Goal: Information Seeking & Learning: Learn about a topic

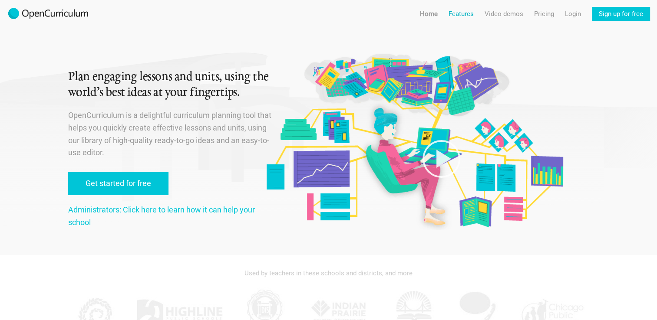
click at [451, 11] on link "Features" at bounding box center [460, 14] width 25 height 14
click at [448, 26] on link "Features For teachers" at bounding box center [461, 31] width 66 height 16
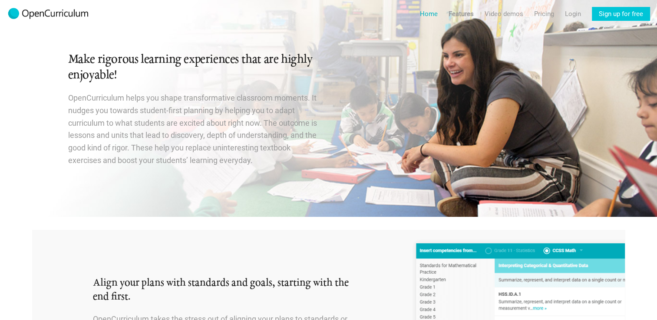
click at [423, 11] on link "Home" at bounding box center [429, 14] width 18 height 14
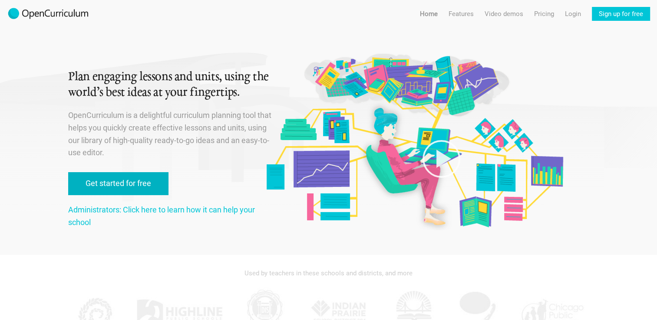
click at [92, 181] on link "Get started for free" at bounding box center [118, 183] width 100 height 23
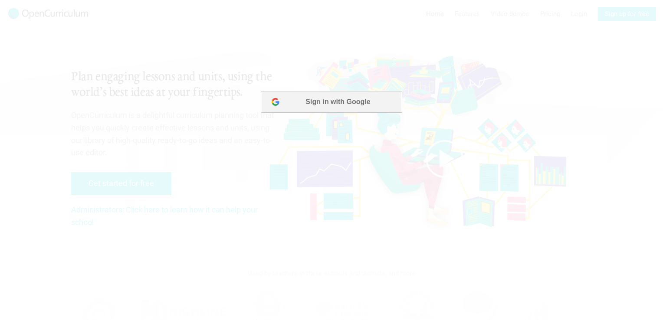
click at [313, 96] on button "Sign in with Google" at bounding box center [331, 102] width 141 height 22
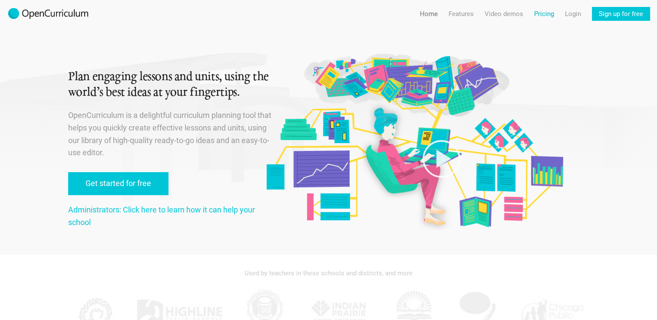
click at [539, 16] on link "Pricing" at bounding box center [544, 14] width 20 height 14
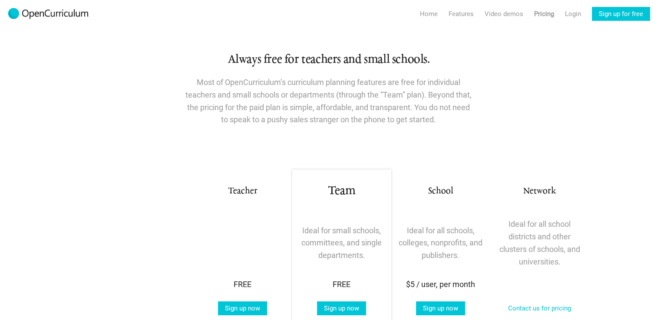
drag, startPoint x: 656, startPoint y: 80, endPoint x: 641, endPoint y: 115, distance: 38.1
click at [641, 115] on section "Always free for teachers and small schools. Most of OpenCurriculum’s curriculum…" at bounding box center [328, 63] width 657 height 126
click at [460, 7] on link "Features" at bounding box center [460, 14] width 25 height 14
click at [506, 10] on link "Video demos" at bounding box center [503, 14] width 39 height 14
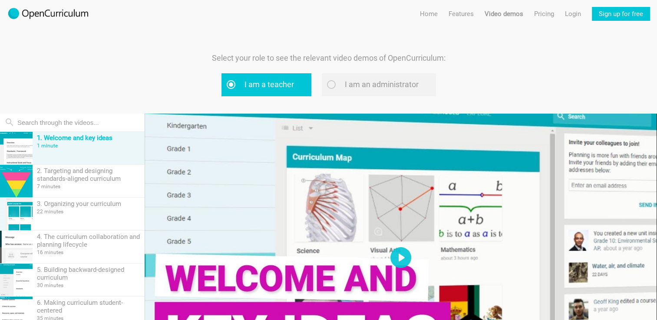
click at [162, 150] on div at bounding box center [401, 258] width 512 height 288
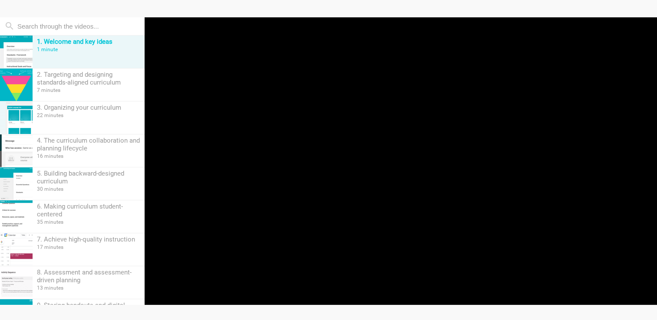
scroll to position [118, 0]
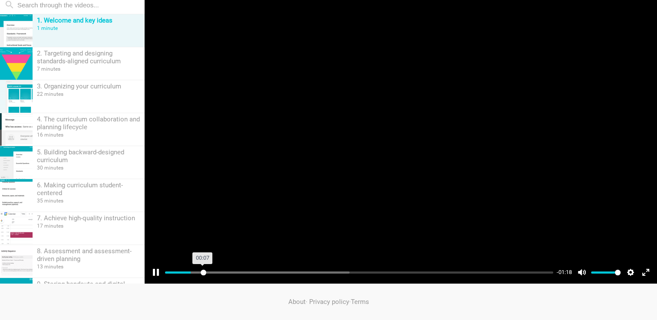
click at [203, 273] on input "Seek" at bounding box center [359, 273] width 388 height 8
click at [214, 273] on input "Seek" at bounding box center [359, 273] width 388 height 8
click at [237, 270] on input "Seek" at bounding box center [359, 273] width 388 height 8
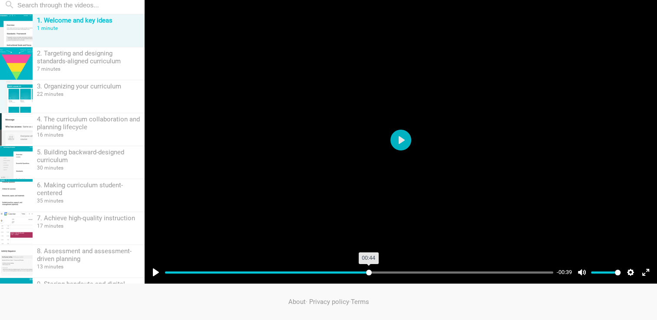
click at [368, 273] on input "Seek" at bounding box center [359, 273] width 388 height 8
click at [382, 271] on input "Seek" at bounding box center [359, 273] width 388 height 8
click at [397, 269] on input "Seek" at bounding box center [359, 273] width 388 height 8
click at [433, 273] on input "Seek" at bounding box center [359, 273] width 388 height 8
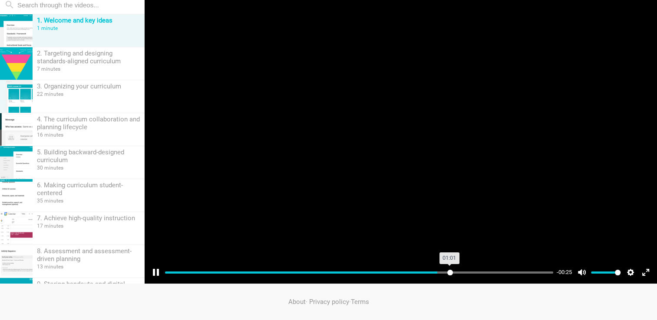
click at [450, 273] on input "Seek" at bounding box center [359, 273] width 388 height 8
click at [465, 269] on input "Seek" at bounding box center [359, 273] width 388 height 8
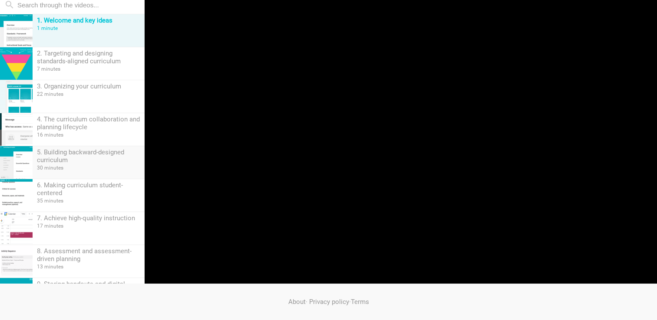
type input "83.4"
click at [47, 154] on div "5. Building backward-designed curriculum" at bounding box center [88, 156] width 103 height 16
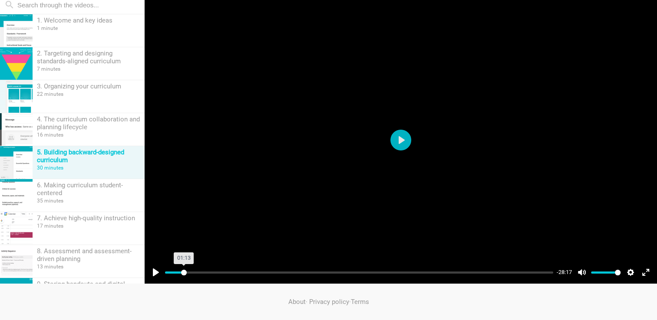
click at [184, 273] on input "Seek" at bounding box center [359, 273] width 388 height 8
click at [201, 271] on input "Seek" at bounding box center [359, 273] width 388 height 8
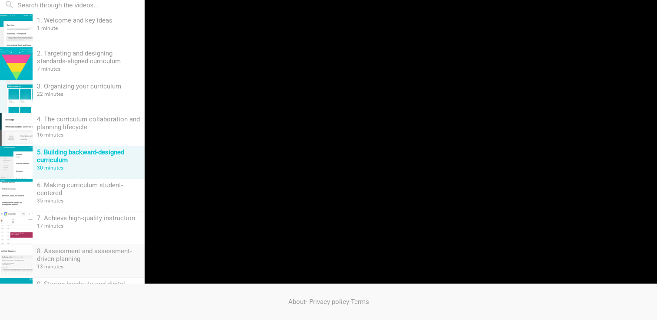
type input "8.67"
click at [86, 260] on div "8. Assessment and assessment-driven planning" at bounding box center [88, 255] width 103 height 16
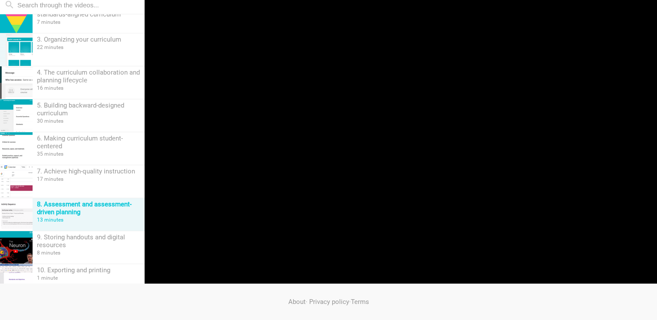
scroll to position [59, 0]
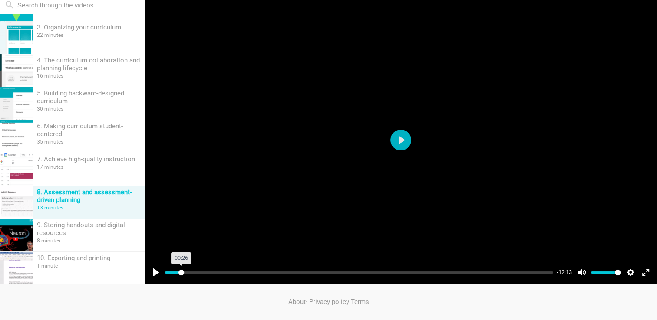
click at [181, 273] on input "Seek" at bounding box center [359, 273] width 388 height 8
click at [194, 273] on input "Seek" at bounding box center [359, 273] width 388 height 8
click at [210, 270] on input "Seek" at bounding box center [359, 273] width 388 height 8
click at [227, 271] on input "Seek" at bounding box center [359, 273] width 388 height 8
click at [246, 270] on input "Seek" at bounding box center [359, 273] width 388 height 8
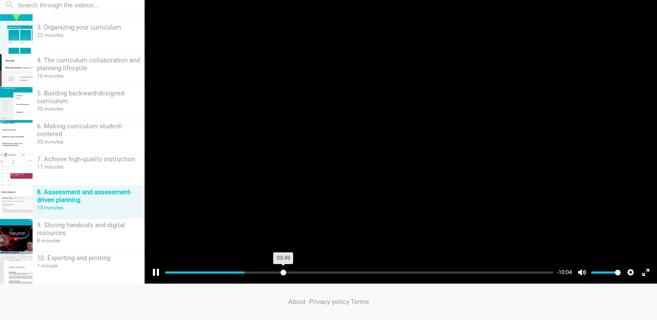
click at [283, 271] on input "Seek" at bounding box center [359, 273] width 388 height 8
click at [309, 271] on input "Seek" at bounding box center [359, 273] width 388 height 8
click at [359, 270] on input "Seek" at bounding box center [359, 273] width 388 height 8
click at [395, 273] on input "Seek" at bounding box center [359, 273] width 388 height 8
click at [451, 261] on div "Pause Play % buffered 08:15 -05:08 Unmute Mute Disable captions Enable captions…" at bounding box center [401, 266] width 512 height 33
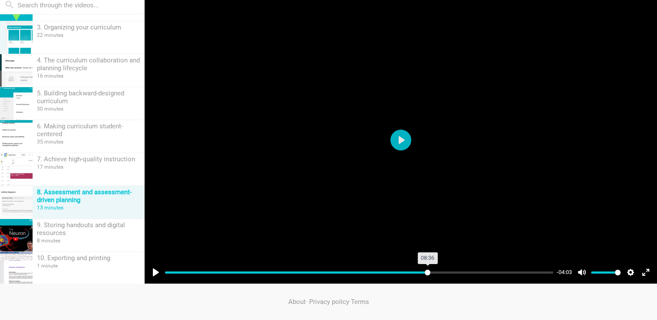
click at [427, 272] on input "Seek" at bounding box center [359, 273] width 388 height 8
click at [455, 272] on input "Seek" at bounding box center [359, 273] width 388 height 8
click at [494, 269] on input "Seek" at bounding box center [359, 273] width 388 height 8
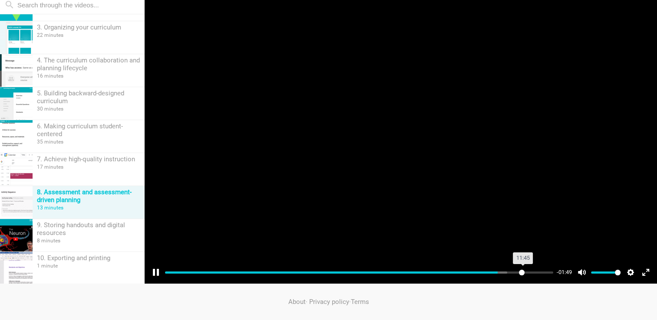
click at [521, 272] on input "Seek" at bounding box center [359, 273] width 388 height 8
click at [541, 273] on input "Seek" at bounding box center [359, 273] width 388 height 8
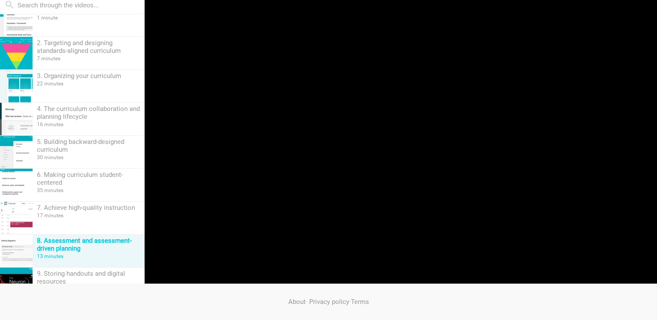
scroll to position [0, 0]
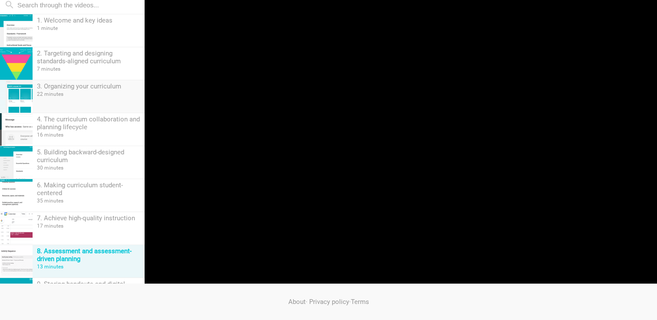
type input "98.68"
click at [70, 91] on div "22 minutes" at bounding box center [88, 94] width 103 height 6
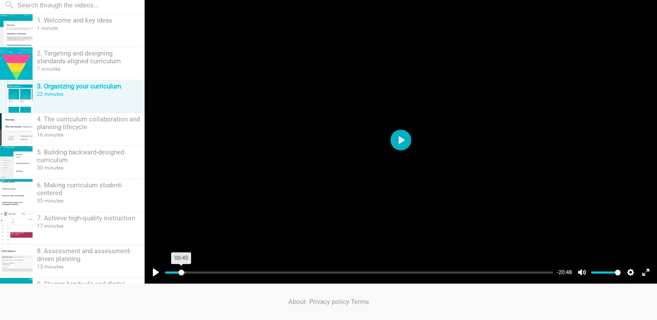
click at [181, 270] on input "Seek" at bounding box center [359, 273] width 388 height 8
click at [188, 270] on input "Seek" at bounding box center [359, 273] width 388 height 8
click at [201, 270] on input "Seek" at bounding box center [359, 273] width 388 height 8
click at [217, 271] on input "Seek" at bounding box center [359, 273] width 388 height 8
click at [226, 268] on div "Pause Play % buffered 03:10 -18:42 Unmute Mute Disable captions Enable captions…" at bounding box center [401, 266] width 512 height 33
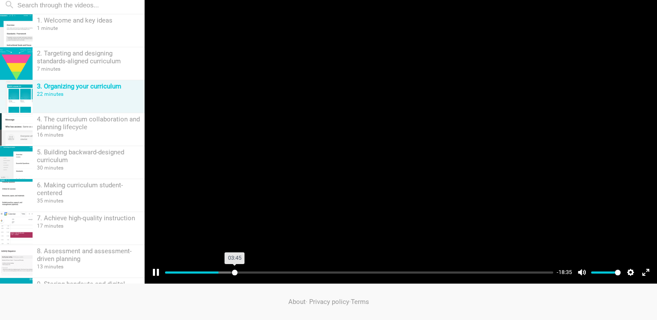
click at [234, 272] on input "Seek" at bounding box center [359, 273] width 388 height 8
click at [250, 270] on input "Seek" at bounding box center [359, 273] width 388 height 8
click at [257, 270] on input "Seek" at bounding box center [359, 273] width 388 height 8
click at [264, 272] on input "Seek" at bounding box center [359, 273] width 388 height 8
click at [279, 271] on input "Seek" at bounding box center [359, 273] width 388 height 8
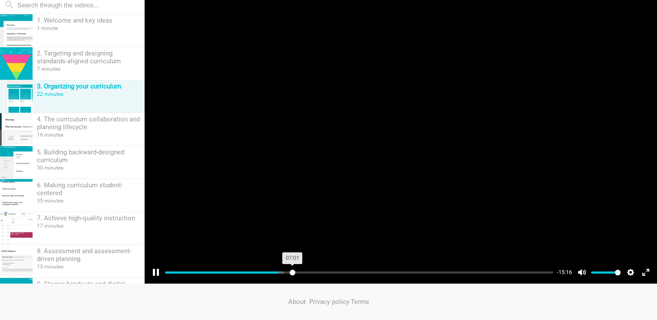
click at [292, 273] on input "Seek" at bounding box center [359, 273] width 388 height 8
click at [301, 271] on input "Seek" at bounding box center [359, 273] width 388 height 8
click at [316, 269] on input "Seek" at bounding box center [359, 273] width 388 height 8
click at [333, 269] on input "Seek" at bounding box center [359, 273] width 388 height 8
click at [344, 270] on input "Seek" at bounding box center [359, 273] width 388 height 8
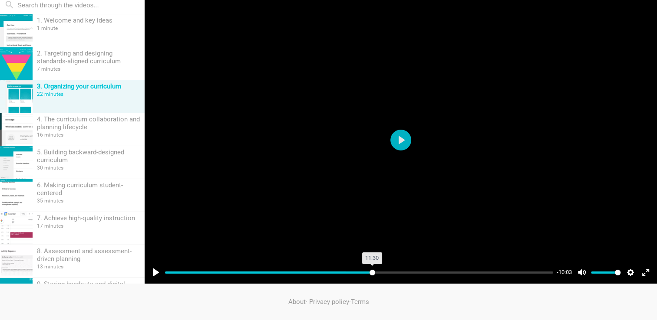
click at [372, 273] on input "Seek" at bounding box center [359, 273] width 388 height 8
click at [387, 270] on input "Seek" at bounding box center [359, 273] width 388 height 8
click at [403, 269] on input "Seek" at bounding box center [359, 273] width 388 height 8
click at [423, 270] on input "Seek" at bounding box center [359, 273] width 388 height 8
click at [446, 271] on input "Seek" at bounding box center [359, 273] width 388 height 8
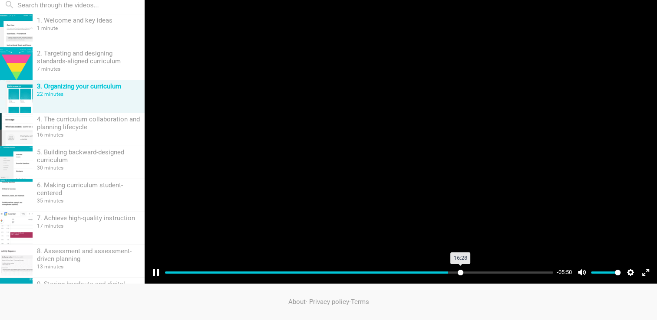
click at [460, 269] on input "Seek" at bounding box center [359, 273] width 388 height 8
click at [482, 269] on input "Seek" at bounding box center [359, 273] width 388 height 8
click at [504, 271] on input "Seek" at bounding box center [359, 273] width 388 height 8
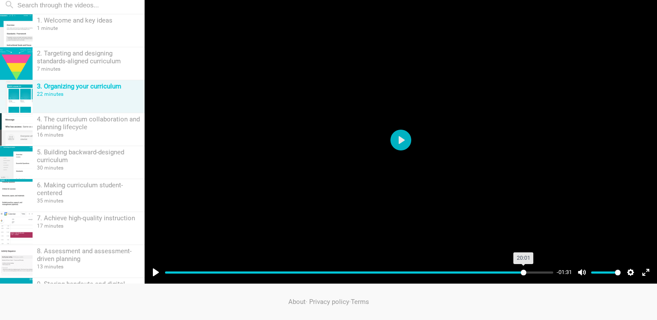
click at [523, 272] on input "Seek" at bounding box center [359, 273] width 388 height 8
click at [533, 272] on input "Seek" at bounding box center [359, 273] width 388 height 8
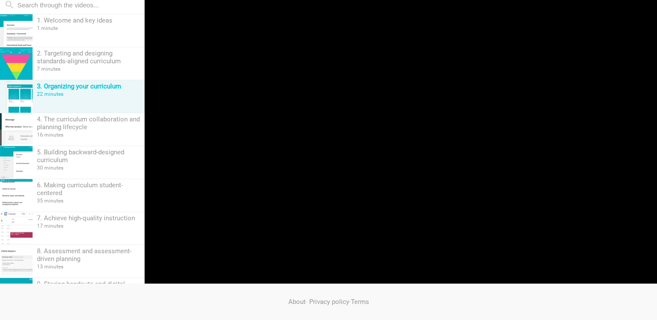
type input "96.13"
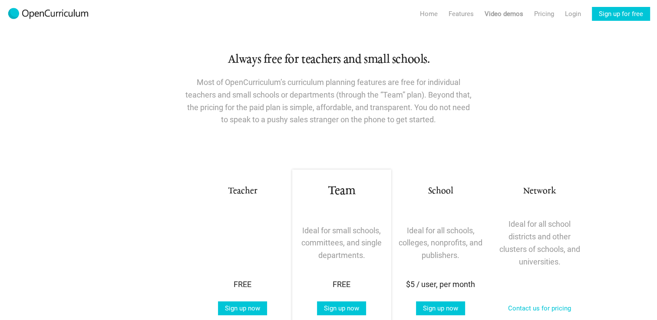
click at [226, 196] on h3 "Teacher" at bounding box center [242, 191] width 89 height 13
click at [240, 192] on h3 "Teacher" at bounding box center [242, 191] width 89 height 13
click at [253, 227] on div "Plans Teacher For individual teachers or curriculum designers. Team Ideal for s…" at bounding box center [328, 243] width 521 height 60
click at [576, 13] on link "Login" at bounding box center [573, 14] width 16 height 14
